Goal: Find contact information: Find contact information

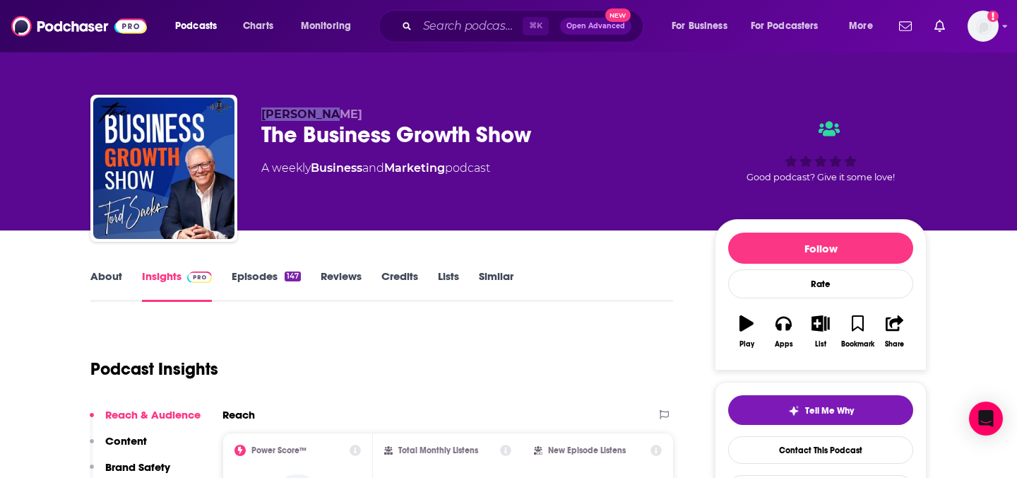
drag, startPoint x: 328, startPoint y: 114, endPoint x: 263, endPoint y: 116, distance: 65.0
click at [263, 116] on p "[PERSON_NAME]" at bounding box center [476, 113] width 431 height 13
copy span "[PERSON_NAME]"
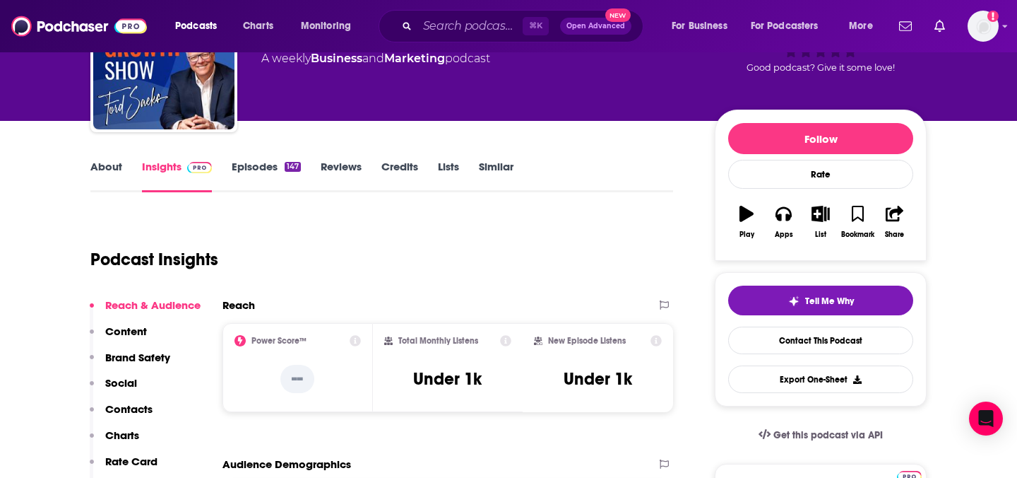
scroll to position [146, 0]
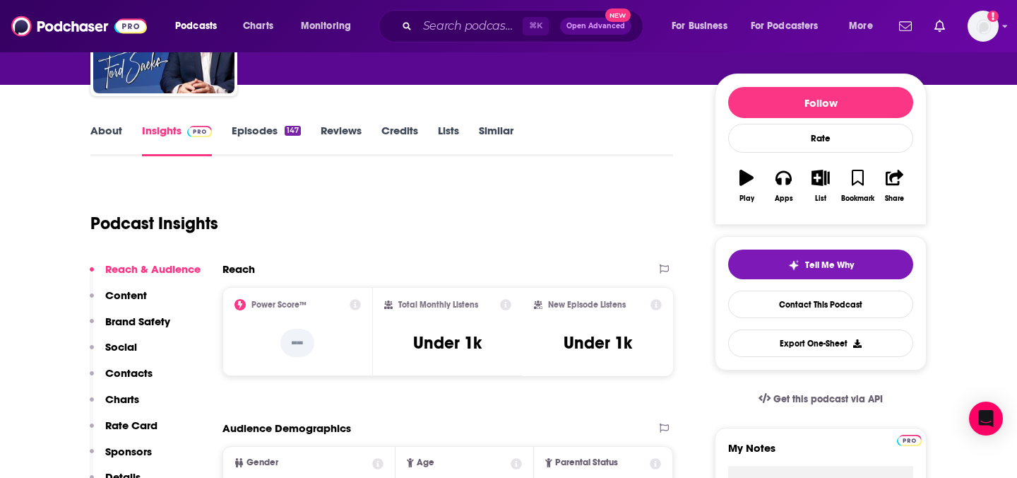
click at [110, 129] on link "About" at bounding box center [106, 140] width 32 height 33
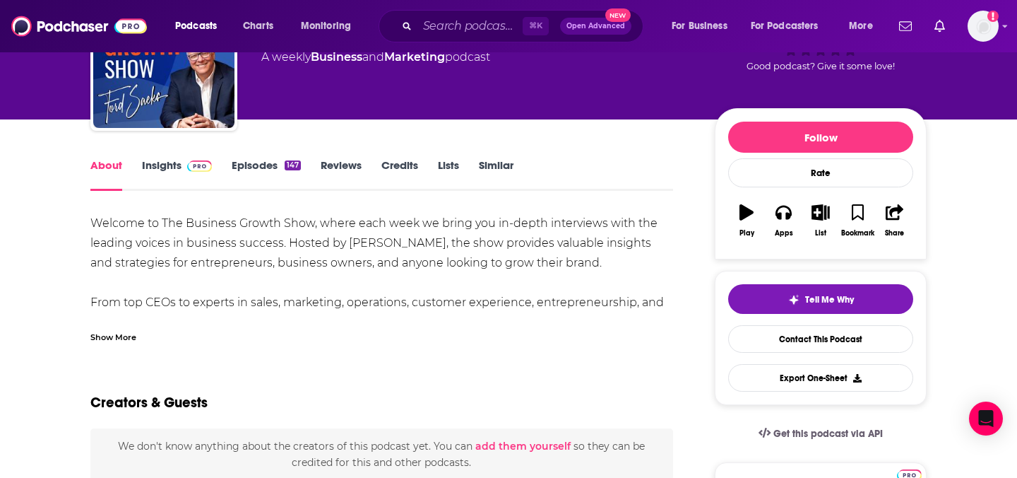
scroll to position [114, 0]
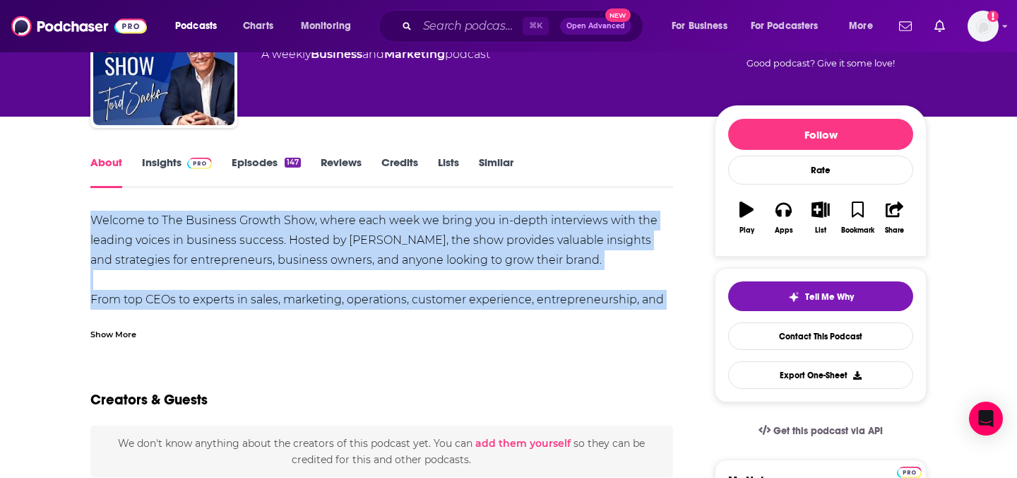
drag, startPoint x: 682, startPoint y: 308, endPoint x: 87, endPoint y: 218, distance: 601.8
copy div "Welcome to The Business Growth Show, where each week we bring you in-depth inte…"
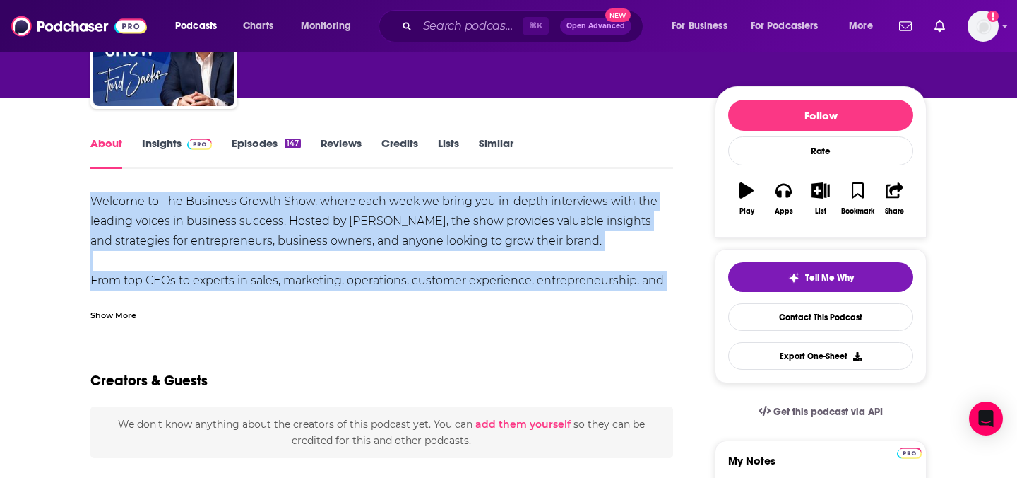
scroll to position [0, 0]
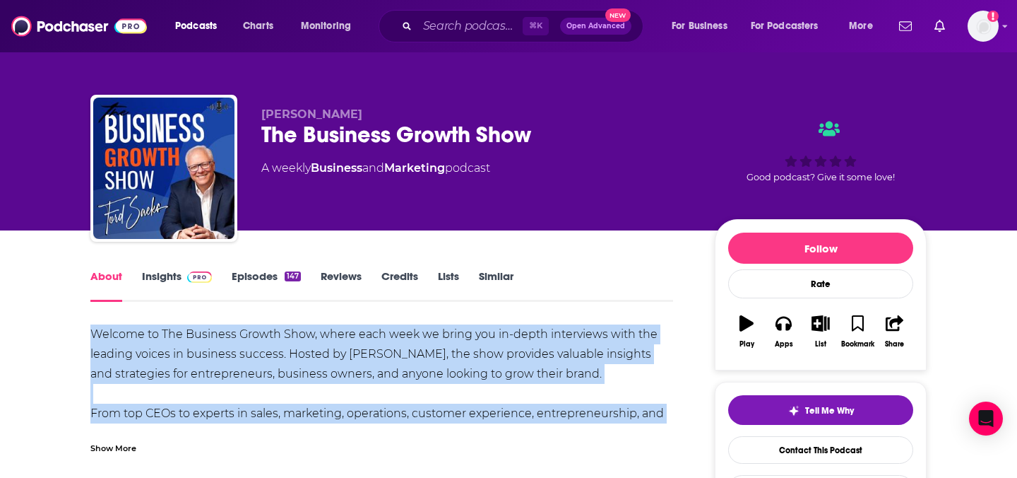
click at [169, 276] on link "Insights" at bounding box center [177, 285] width 70 height 33
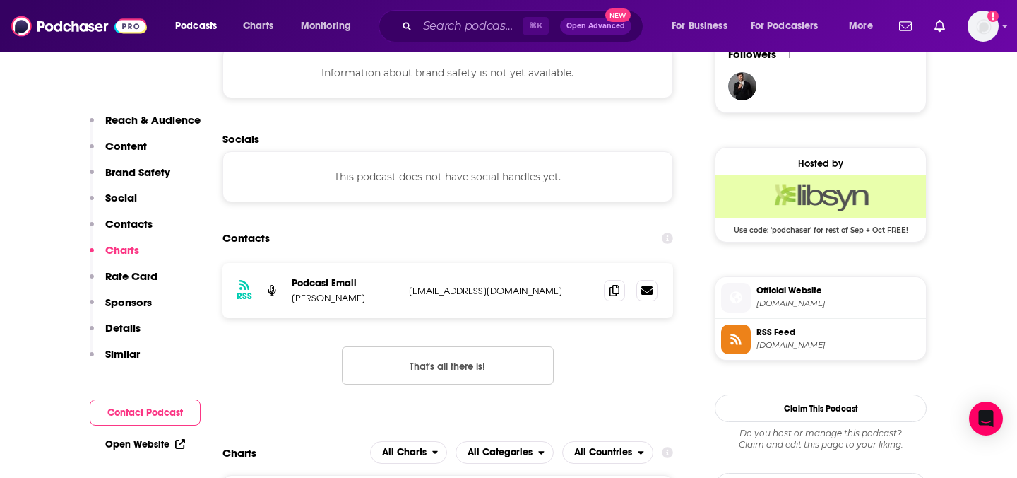
scroll to position [1049, 0]
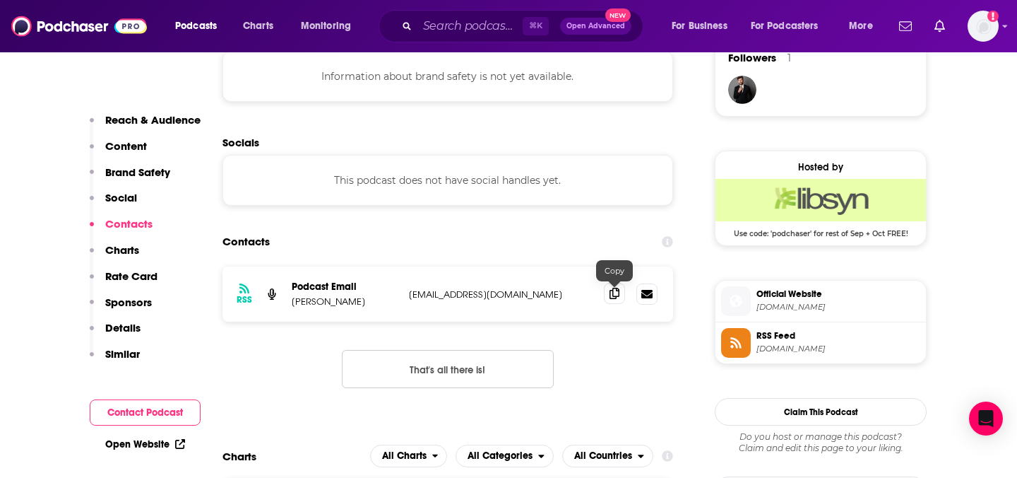
click at [621, 297] on span at bounding box center [614, 293] width 21 height 21
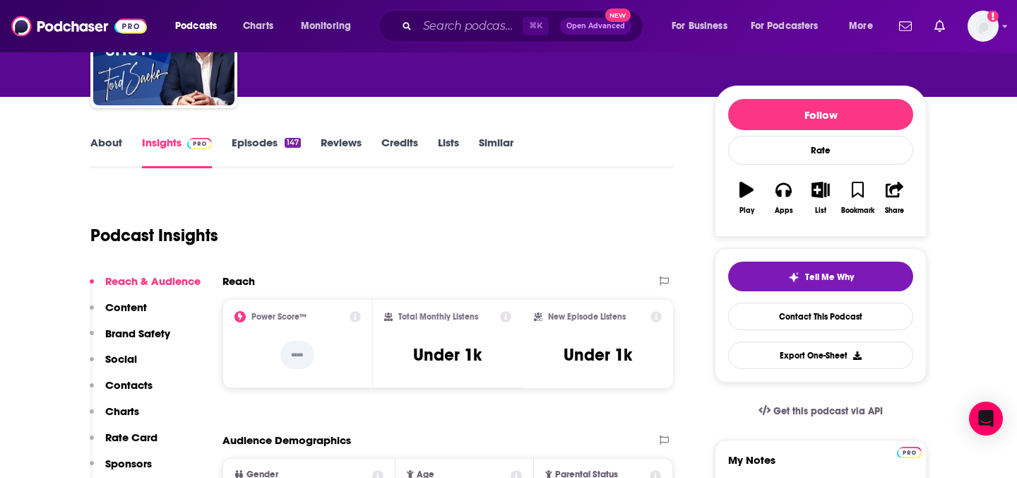
scroll to position [0, 0]
